Goal: Task Accomplishment & Management: Manage account settings

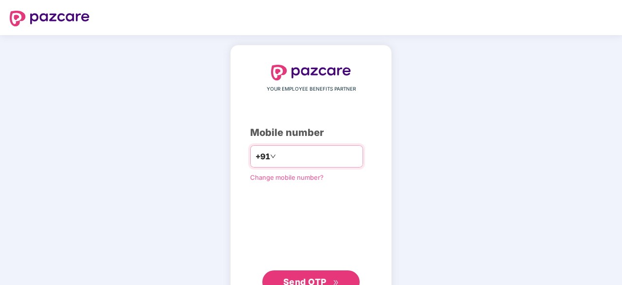
type input "**********"
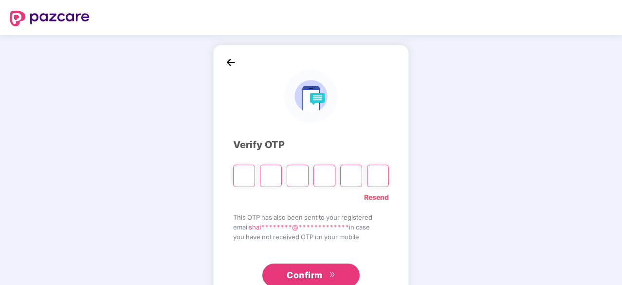
type input "*"
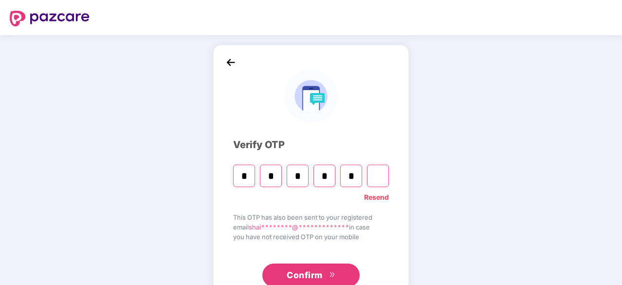
type input "*"
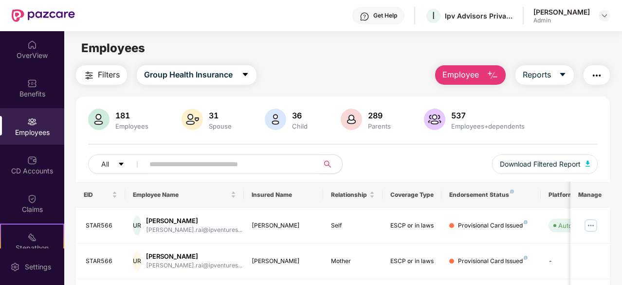
click at [252, 164] on input "text" at bounding box center [227, 164] width 156 height 15
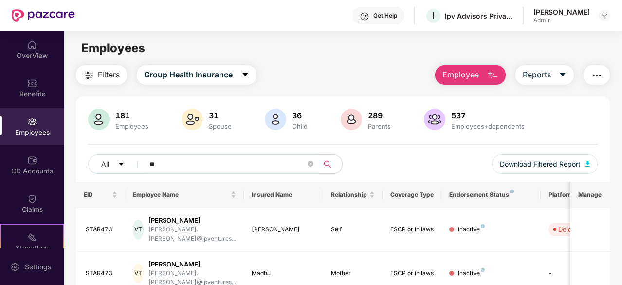
type input "*"
type input "*****"
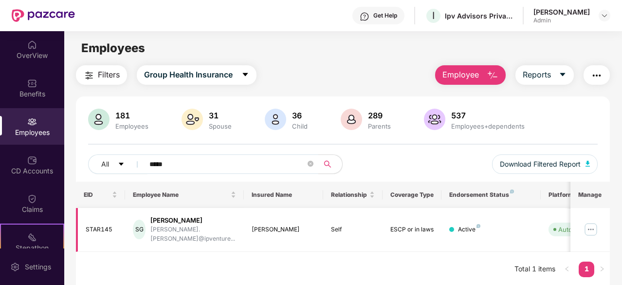
click at [590, 223] on img at bounding box center [591, 229] width 16 height 16
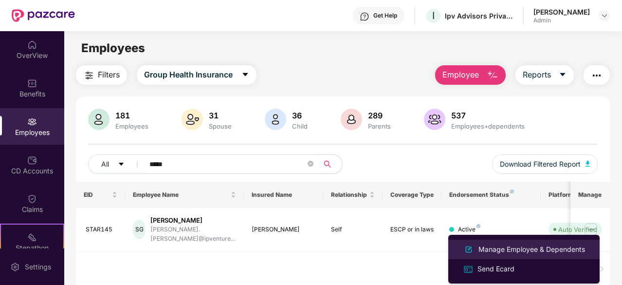
click at [510, 248] on div "Manage Employee & Dependents" at bounding box center [531, 249] width 110 height 11
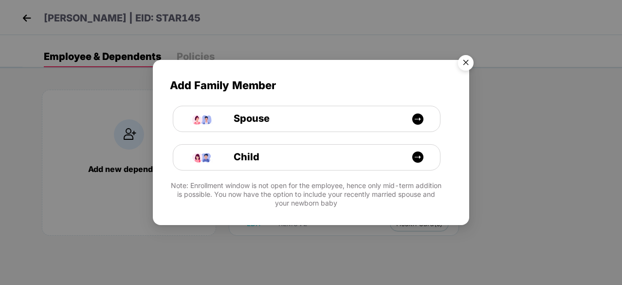
click at [470, 64] on img "Close" at bounding box center [465, 64] width 27 height 27
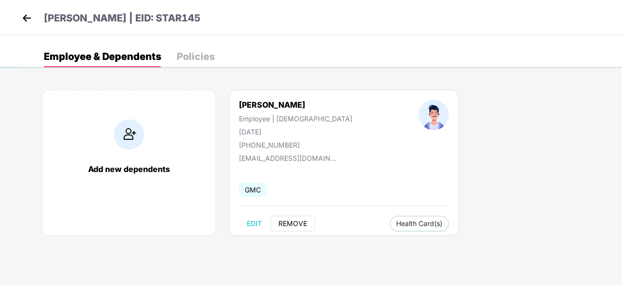
click at [294, 223] on span "REMOVE" at bounding box center [292, 223] width 29 height 8
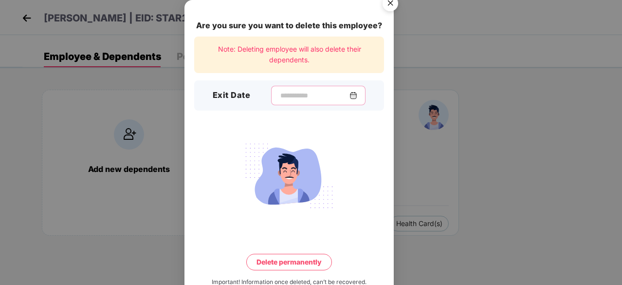
click at [318, 97] on input at bounding box center [314, 95] width 70 height 10
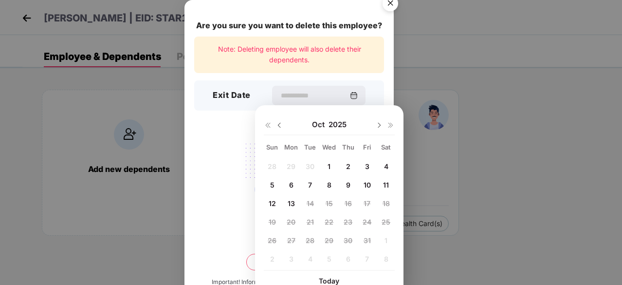
click at [347, 185] on span "9" at bounding box center [348, 184] width 4 height 8
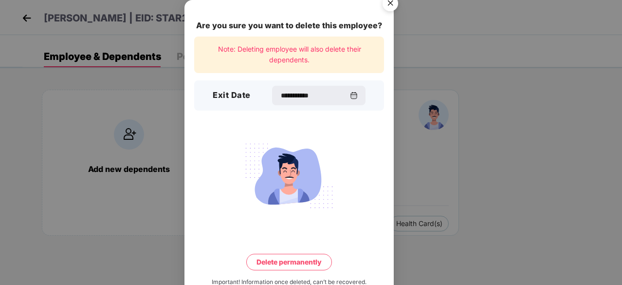
type input "**********"
click at [311, 262] on button "Delete permanently" at bounding box center [289, 261] width 86 height 17
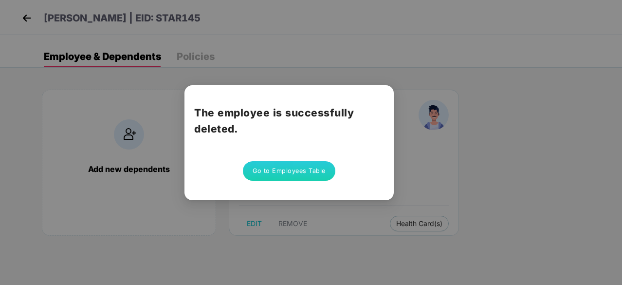
click at [289, 170] on button "Go to Employees Table" at bounding box center [289, 170] width 92 height 19
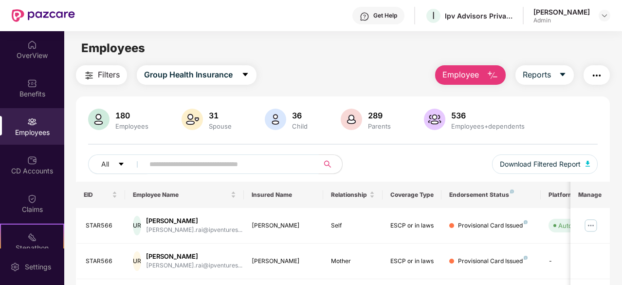
click at [216, 164] on input "text" at bounding box center [227, 164] width 156 height 15
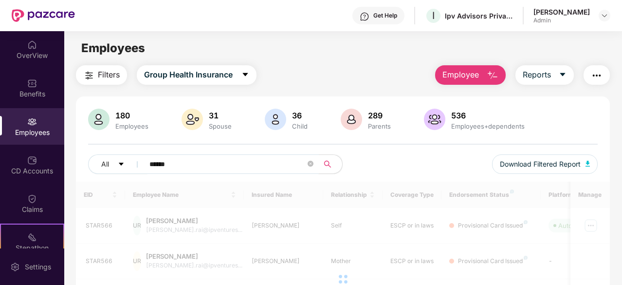
type input "******"
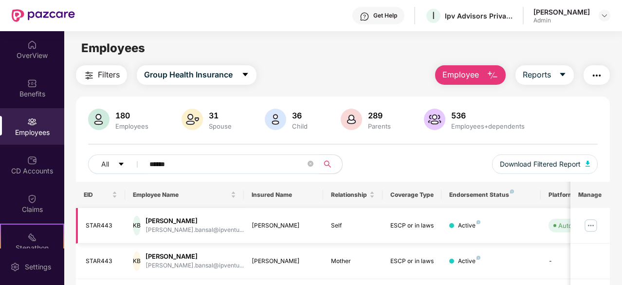
click at [589, 227] on img at bounding box center [591, 225] width 16 height 16
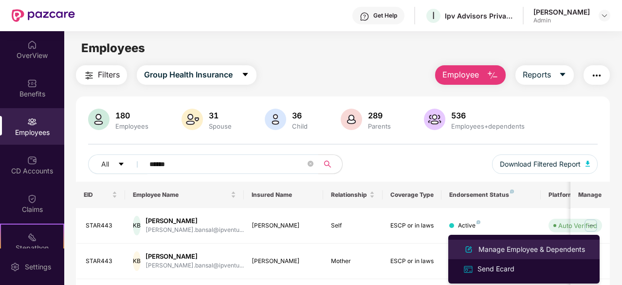
click at [525, 247] on div "Manage Employee & Dependents" at bounding box center [531, 249] width 110 height 11
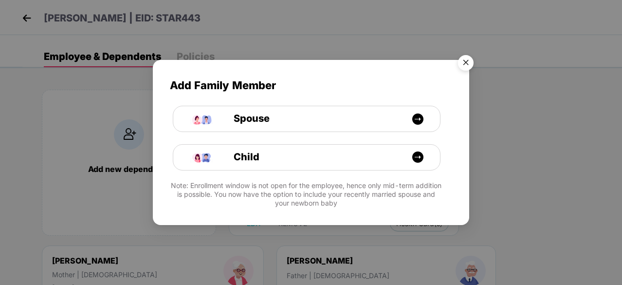
click at [467, 62] on img "Close" at bounding box center [465, 64] width 27 height 27
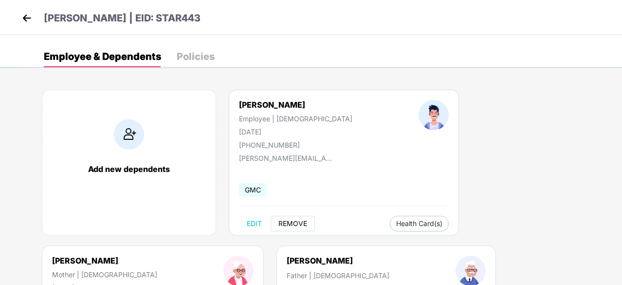
click at [294, 222] on span "REMOVE" at bounding box center [292, 223] width 29 height 8
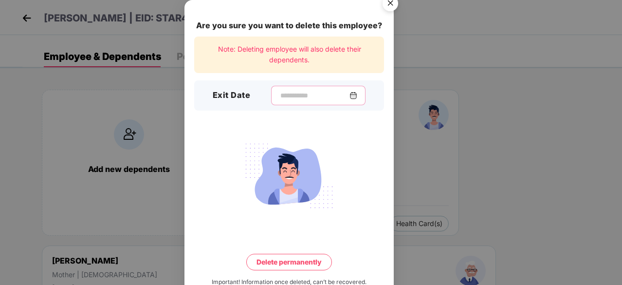
click at [296, 94] on input at bounding box center [314, 95] width 70 height 10
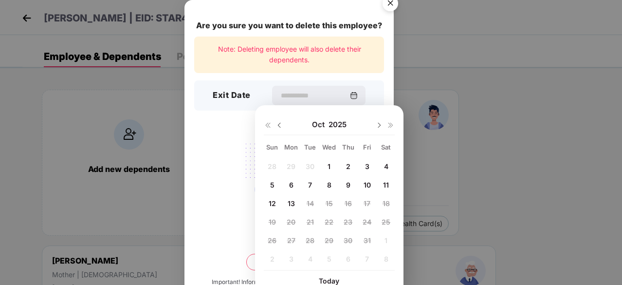
click at [366, 181] on span "10" at bounding box center [366, 184] width 7 height 8
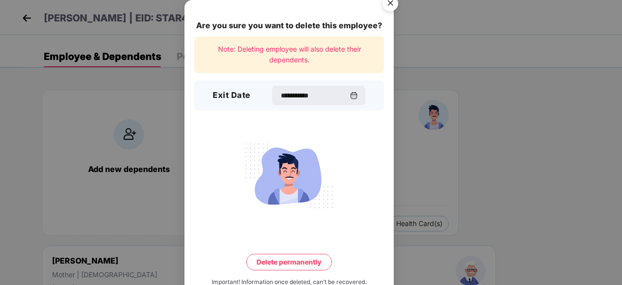
type input "**********"
click at [312, 259] on button "Delete permanently" at bounding box center [289, 261] width 86 height 17
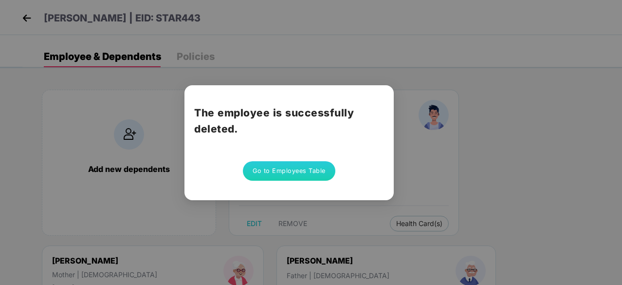
click at [300, 173] on button "Go to Employees Table" at bounding box center [289, 170] width 92 height 19
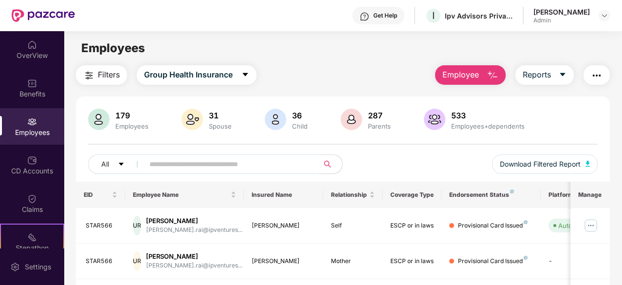
click at [173, 167] on input "text" at bounding box center [227, 164] width 156 height 15
type input "*"
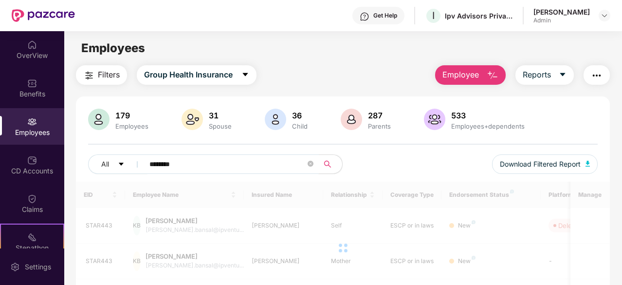
type input "********"
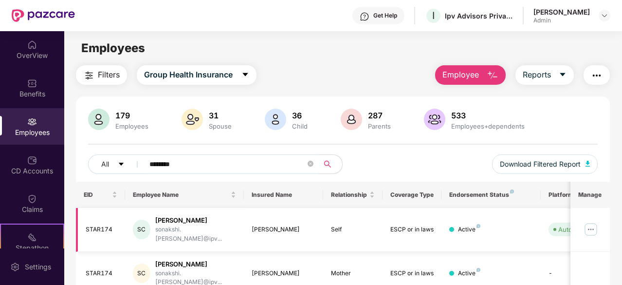
click at [594, 224] on img at bounding box center [591, 229] width 16 height 16
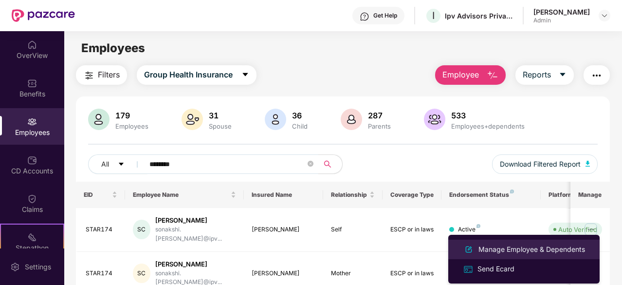
click at [526, 248] on div "Manage Employee & Dependents" at bounding box center [531, 249] width 110 height 11
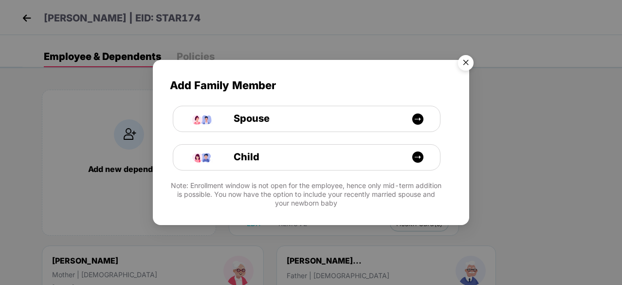
click at [461, 59] on img "Close" at bounding box center [465, 64] width 27 height 27
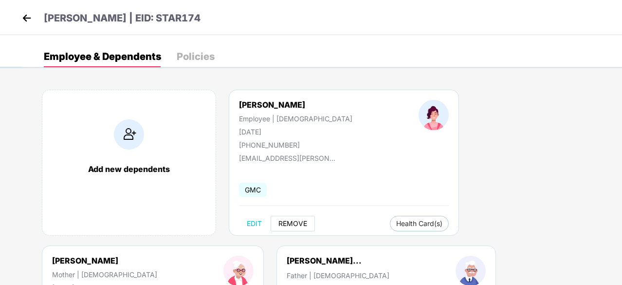
click at [296, 219] on span "REMOVE" at bounding box center [292, 223] width 29 height 8
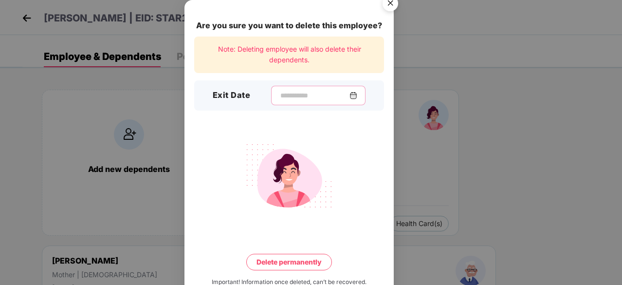
click at [302, 90] on input at bounding box center [314, 95] width 70 height 10
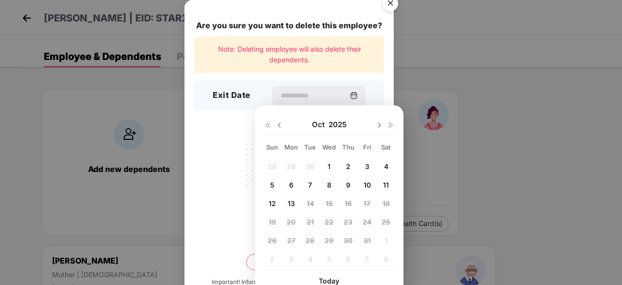
click at [295, 203] on div "13" at bounding box center [291, 203] width 15 height 15
type input "**********"
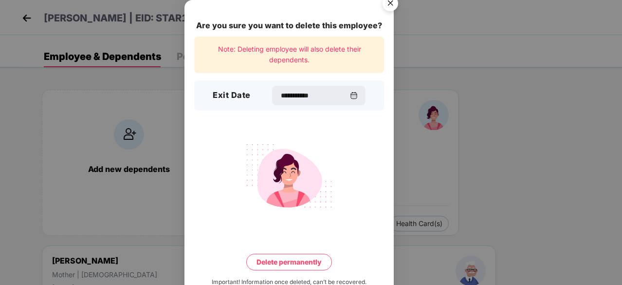
click at [307, 259] on button "Delete permanently" at bounding box center [289, 261] width 86 height 17
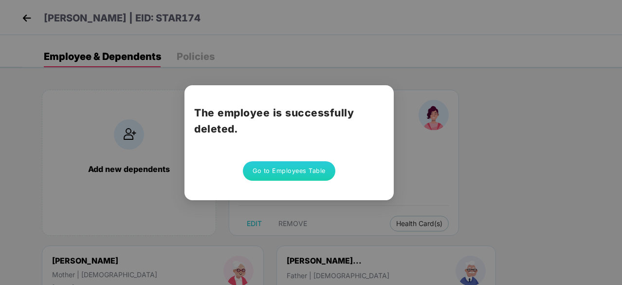
click at [293, 168] on button "Go to Employees Table" at bounding box center [289, 170] width 92 height 19
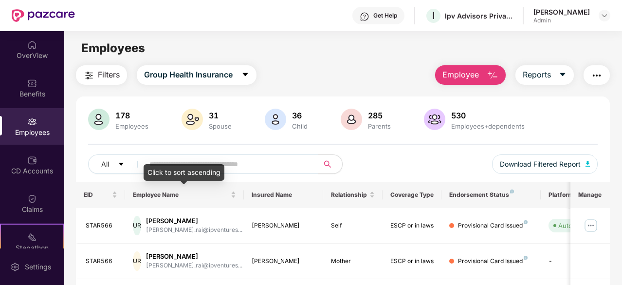
click at [193, 165] on div "Click to sort ascending" at bounding box center [183, 172] width 81 height 17
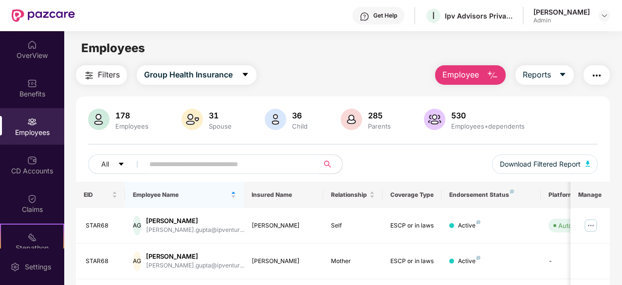
click at [241, 169] on input "text" at bounding box center [227, 164] width 156 height 15
type input "********"
